Goal: Information Seeking & Learning: Learn about a topic

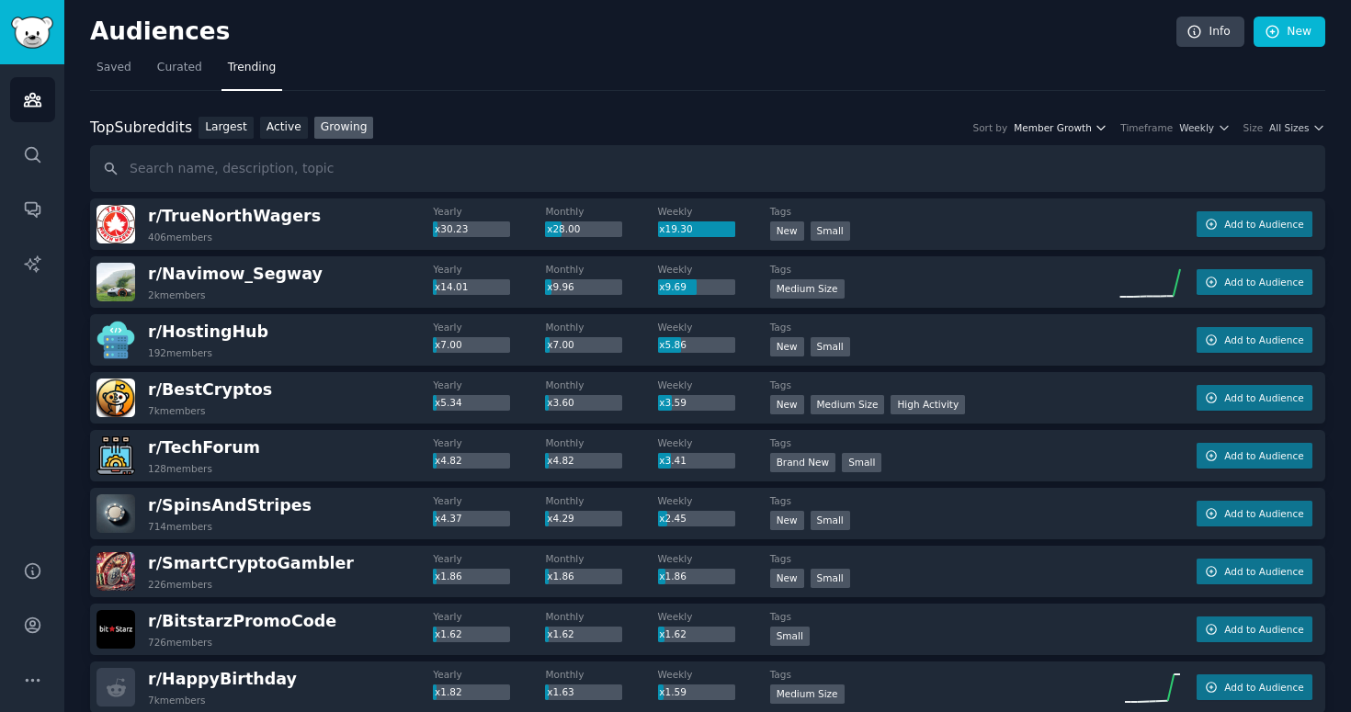
click at [1055, 128] on span "Member Growth" at bounding box center [1053, 127] width 78 height 13
click at [231, 121] on link "Largest" at bounding box center [226, 128] width 55 height 23
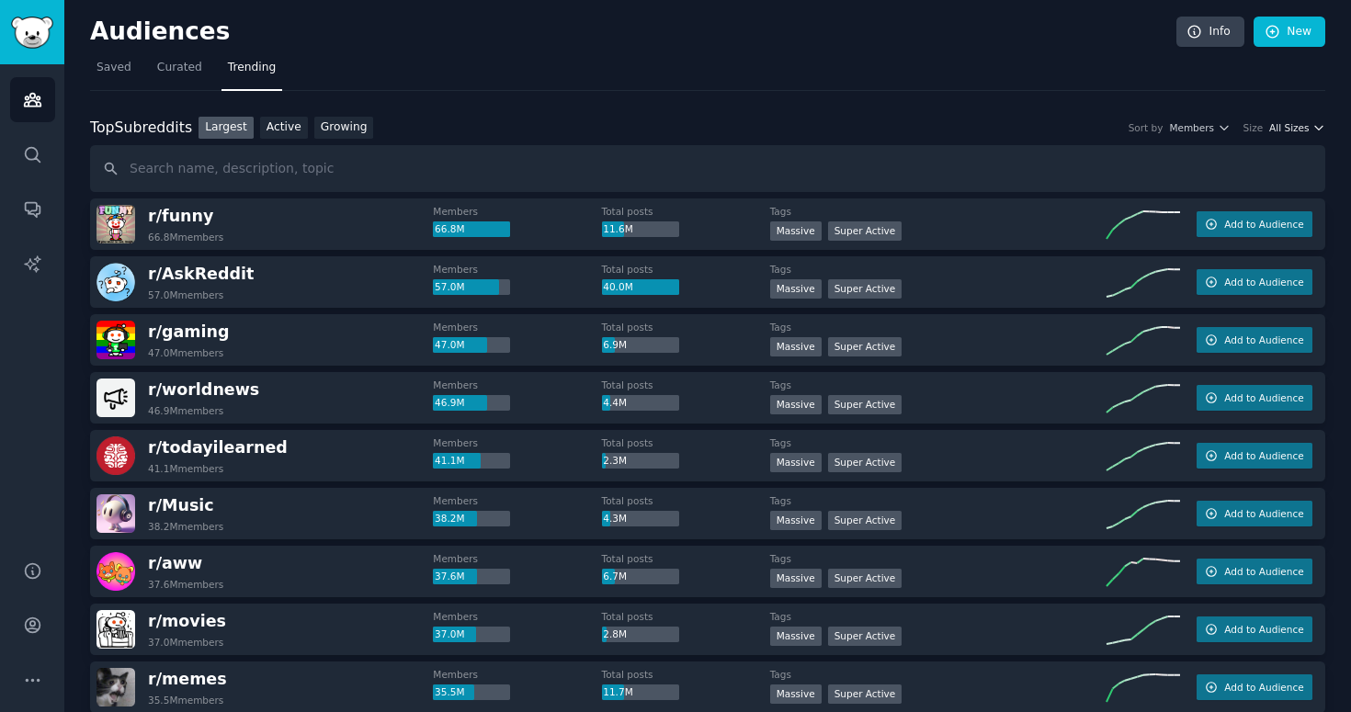
click at [1293, 128] on span "All Sizes" at bounding box center [1290, 127] width 40 height 13
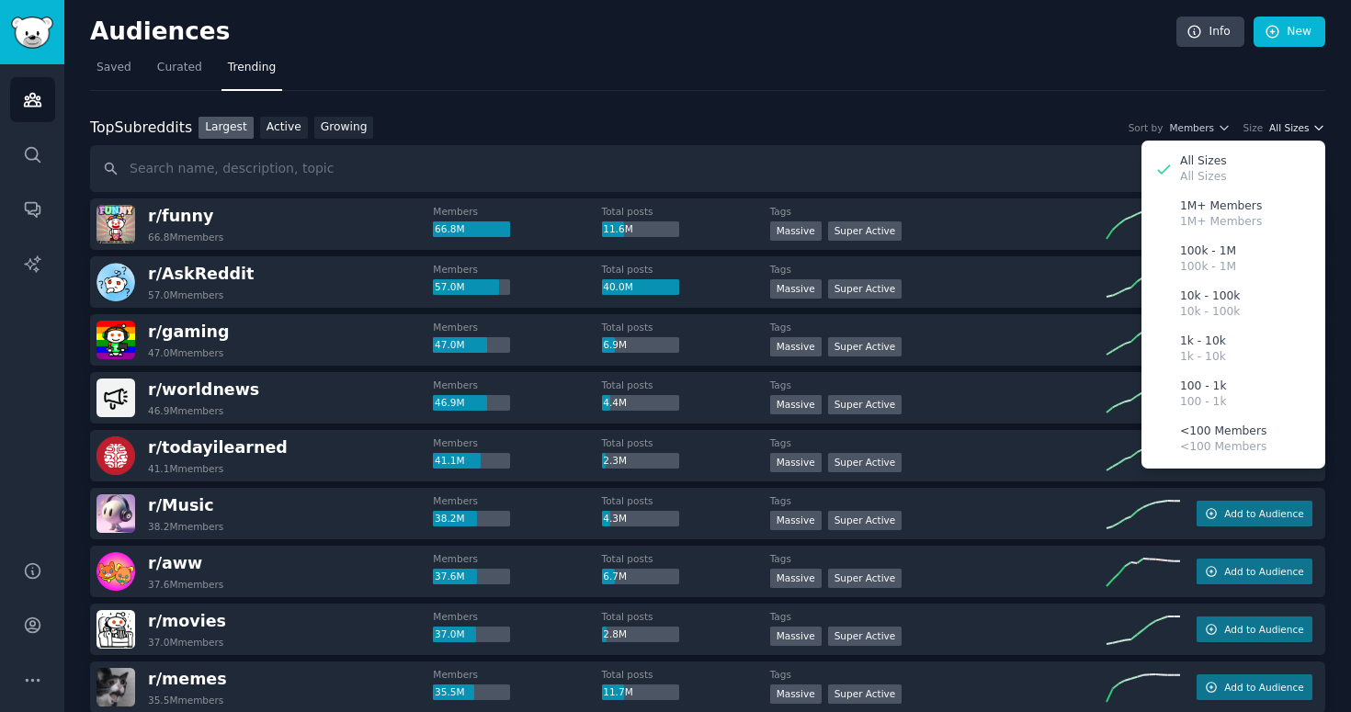
click at [1293, 128] on span "All Sizes" at bounding box center [1290, 127] width 40 height 13
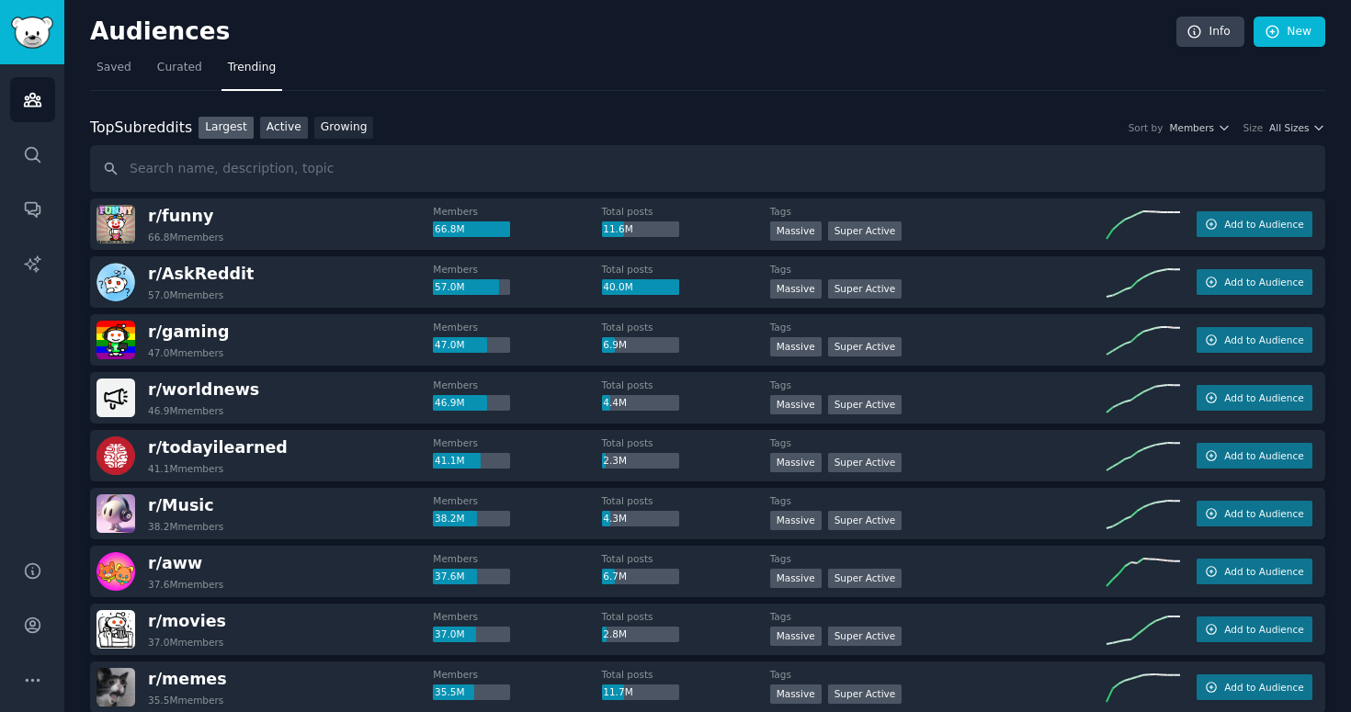
click at [277, 126] on link "Active" at bounding box center [284, 128] width 48 height 23
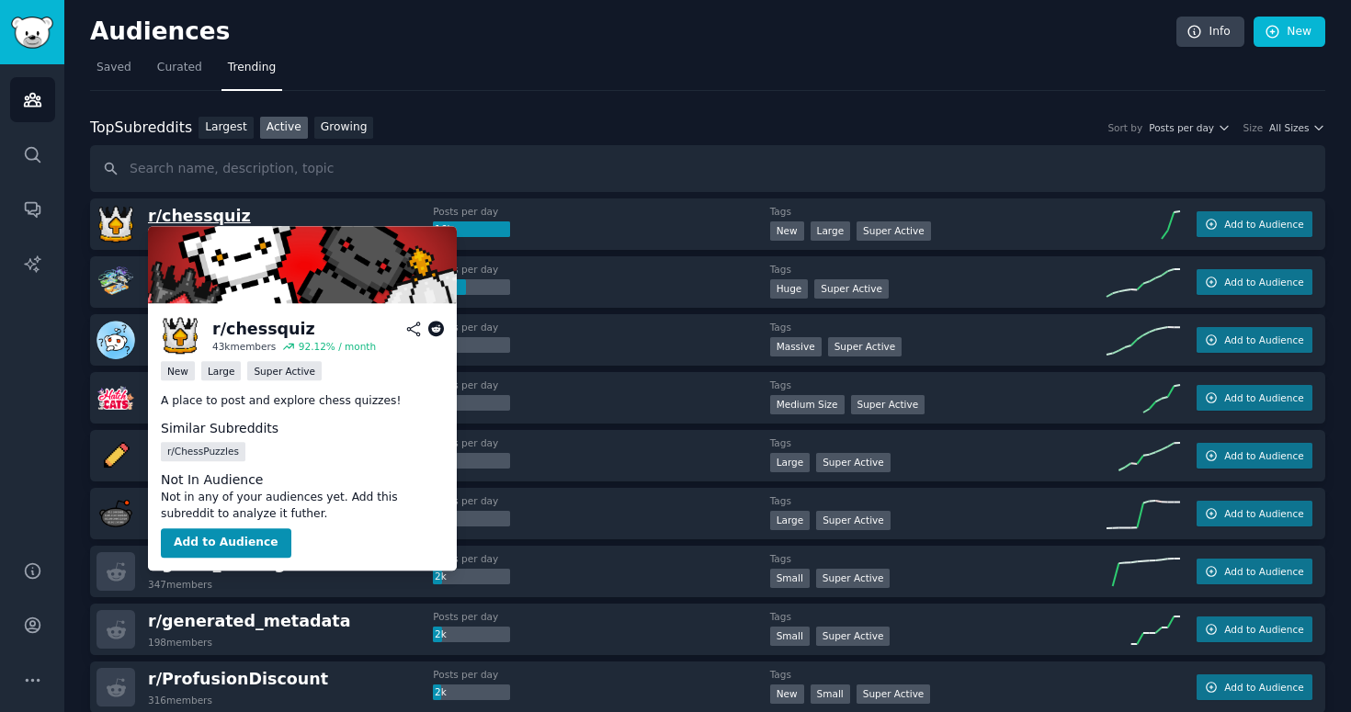
click at [198, 209] on span "r/ chessquiz" at bounding box center [199, 216] width 103 height 18
click at [435, 333] on icon at bounding box center [436, 330] width 17 height 17
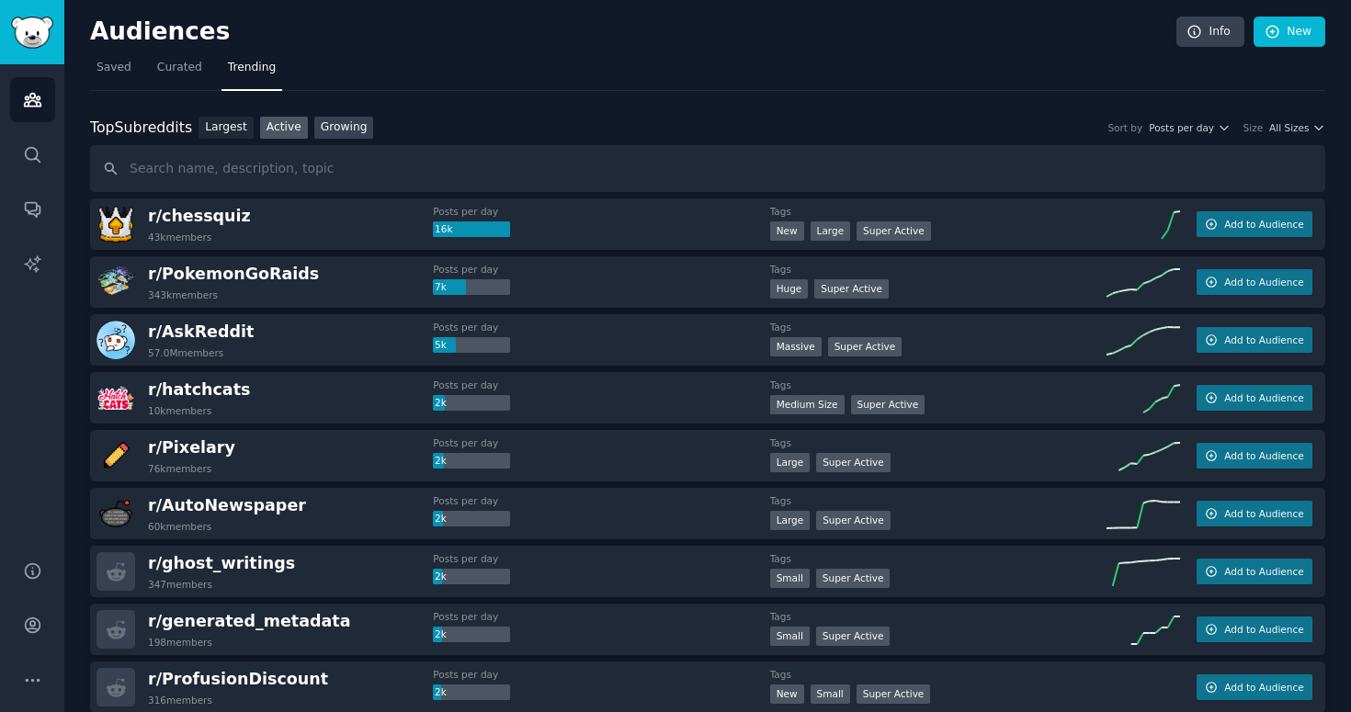
click at [368, 134] on link "Growing" at bounding box center [344, 128] width 60 height 23
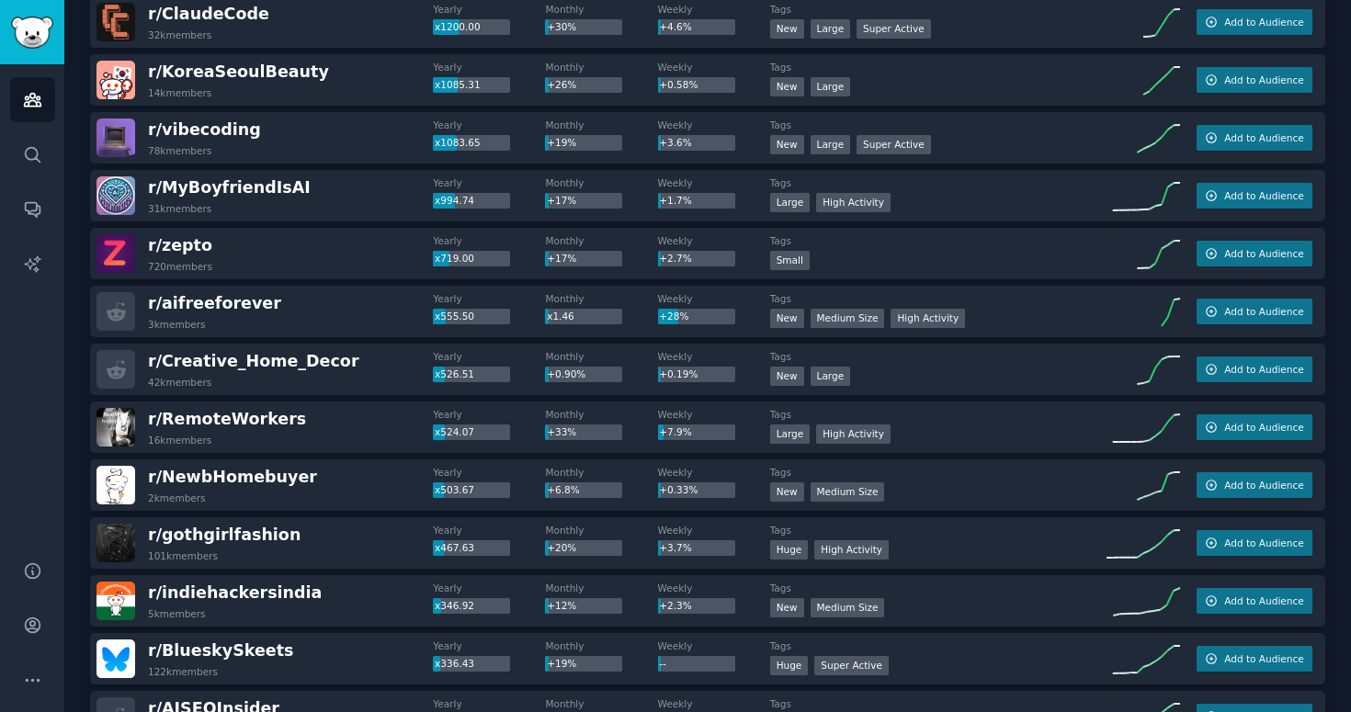
scroll to position [382, 0]
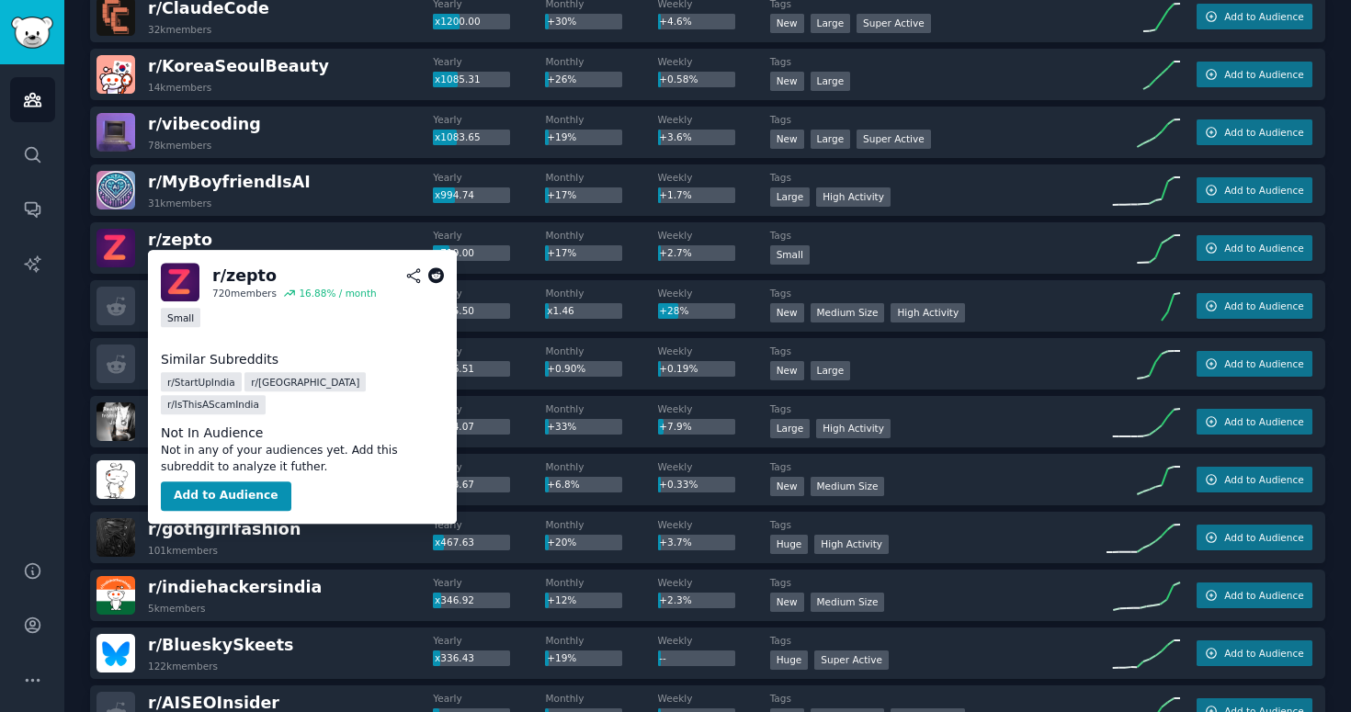
click at [434, 276] on icon at bounding box center [436, 276] width 17 height 17
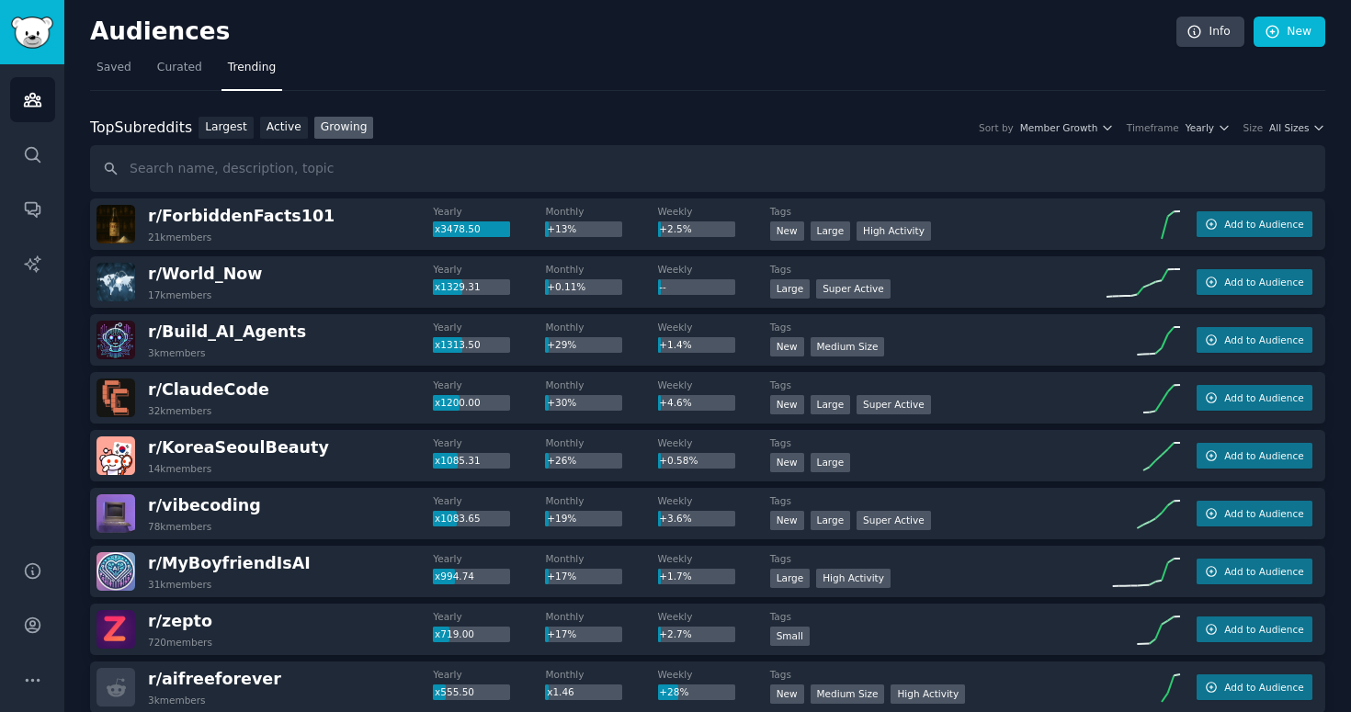
scroll to position [0, 0]
click at [1286, 126] on span "All Sizes" at bounding box center [1290, 127] width 40 height 13
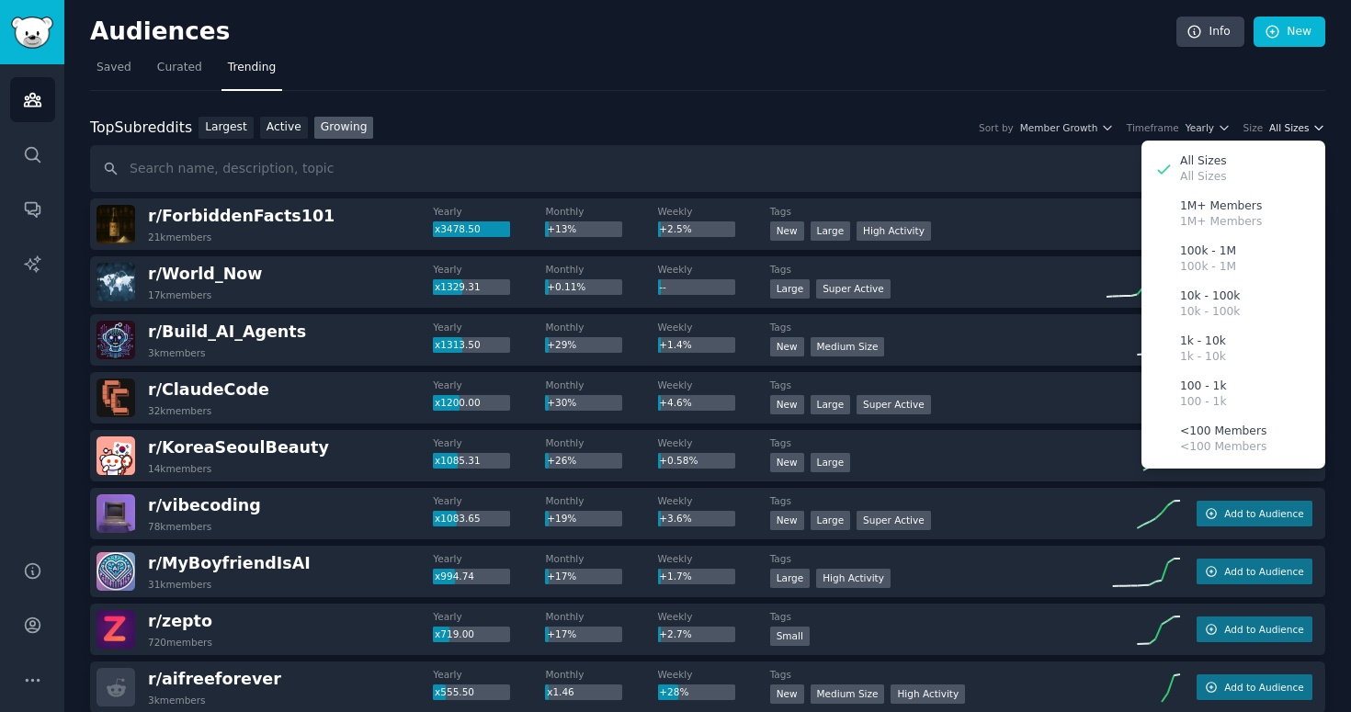
click at [1286, 126] on span "All Sizes" at bounding box center [1290, 127] width 40 height 13
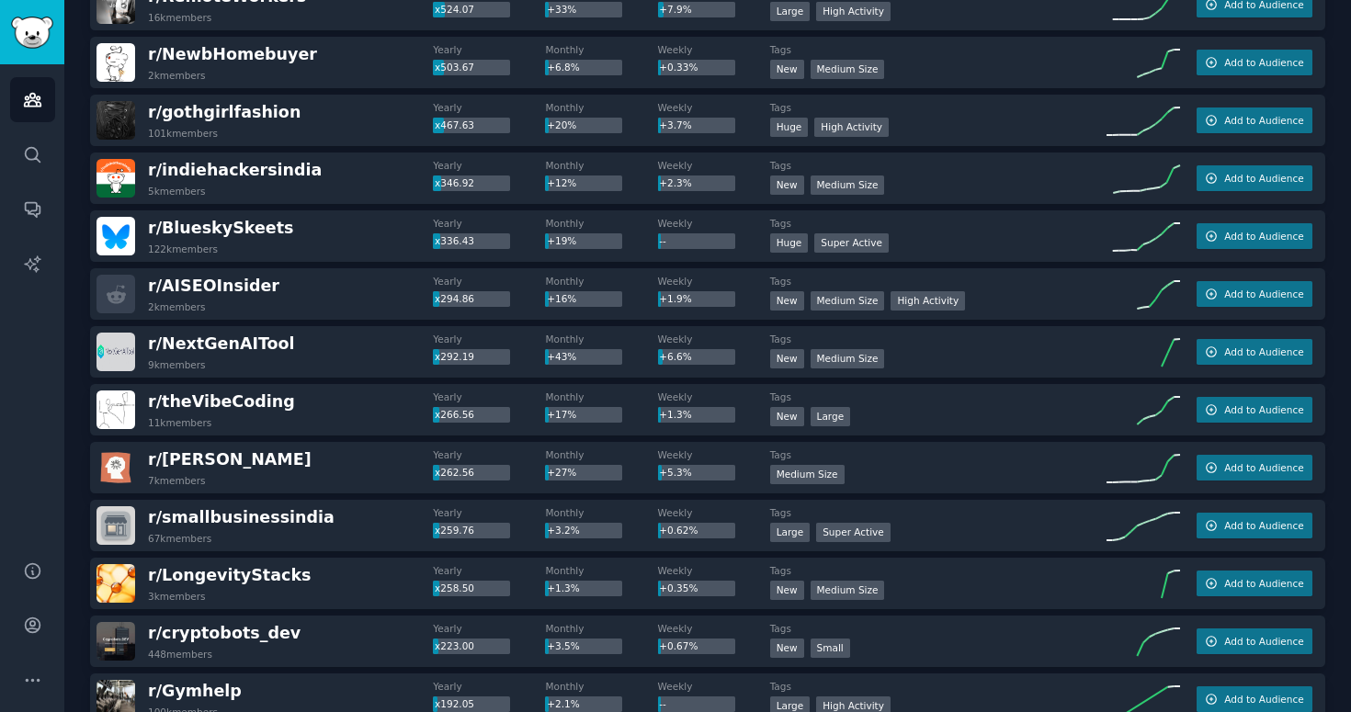
scroll to position [800, 0]
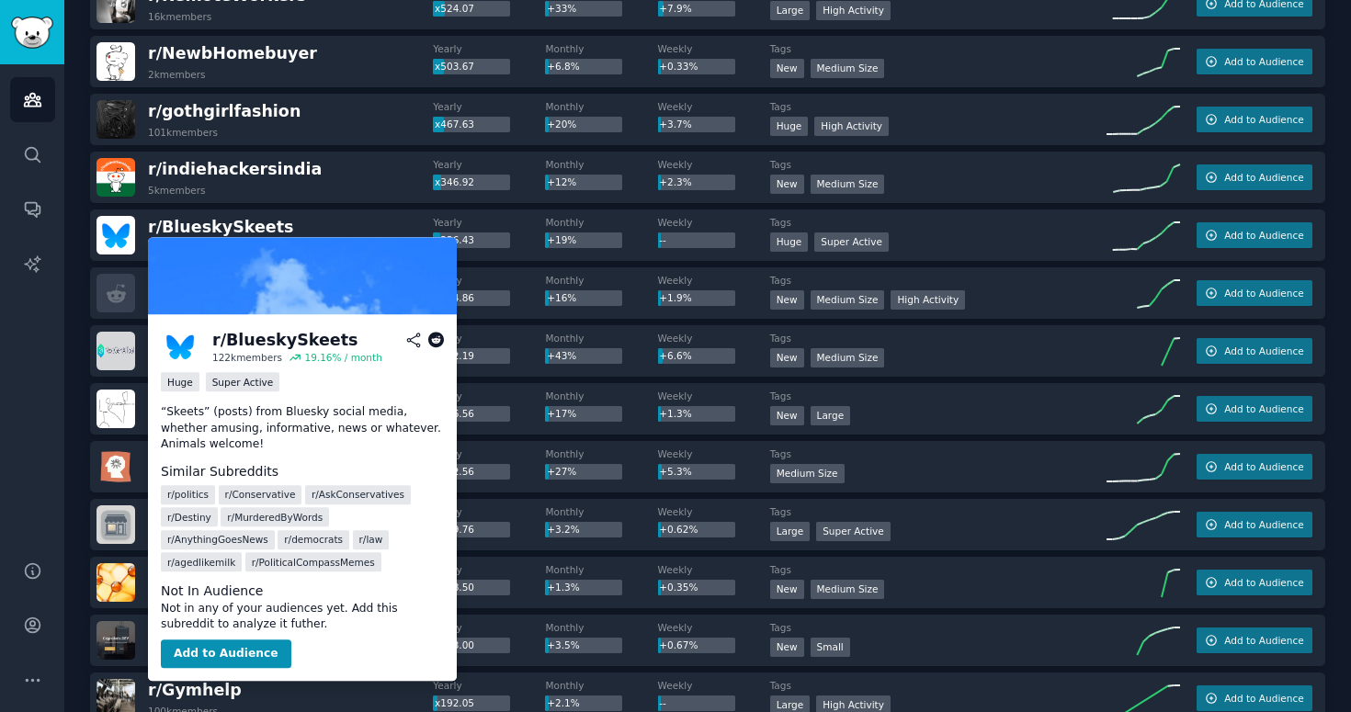
click at [442, 336] on icon at bounding box center [436, 341] width 17 height 17
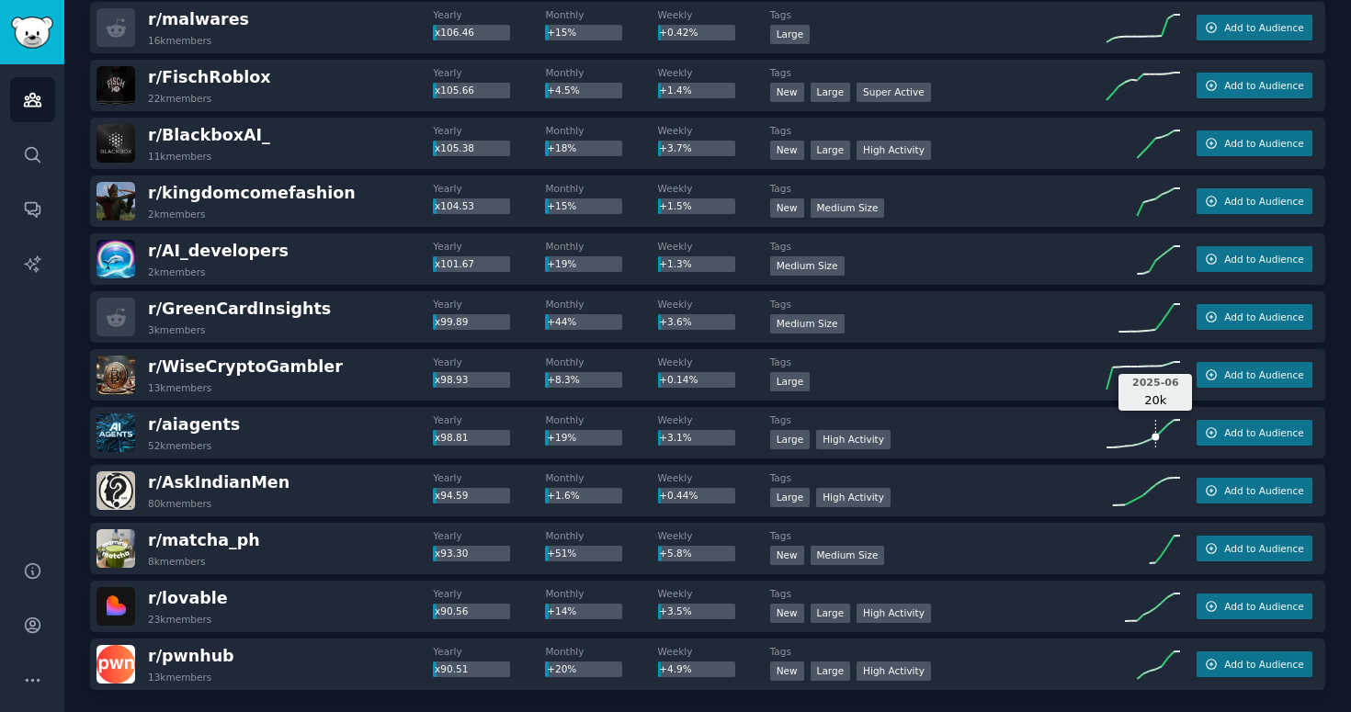
scroll to position [2423, 0]
